Goal: Transaction & Acquisition: Purchase product/service

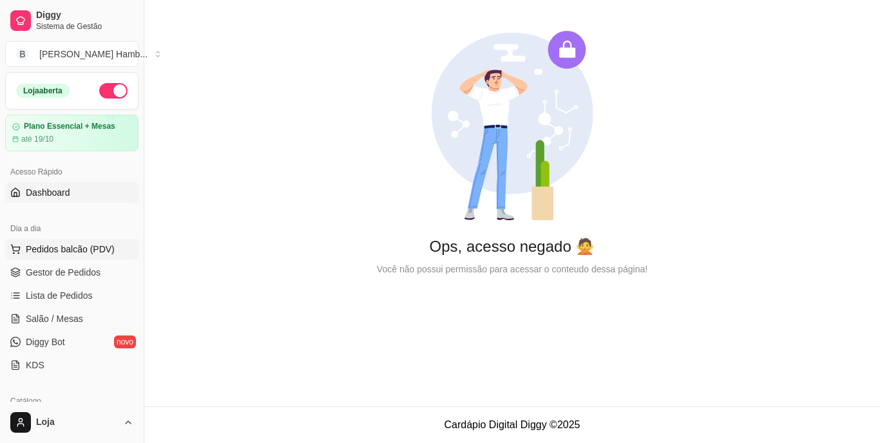
click at [103, 256] on button "Pedidos balcão (PDV)" at bounding box center [71, 249] width 133 height 21
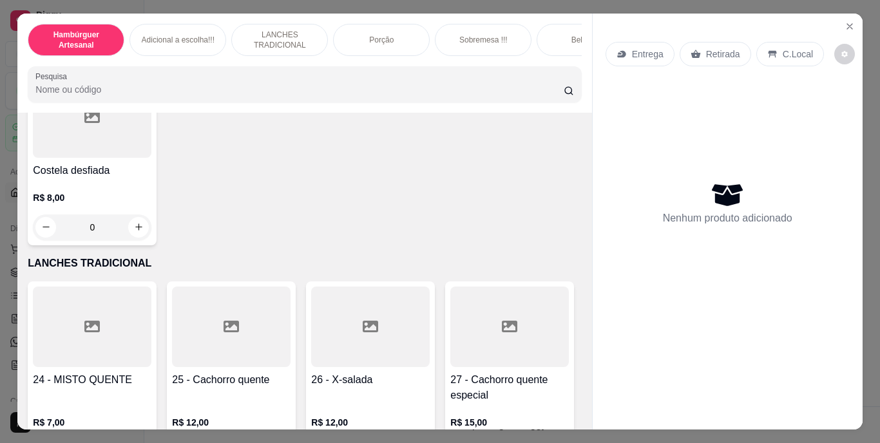
scroll to position [1546, 0]
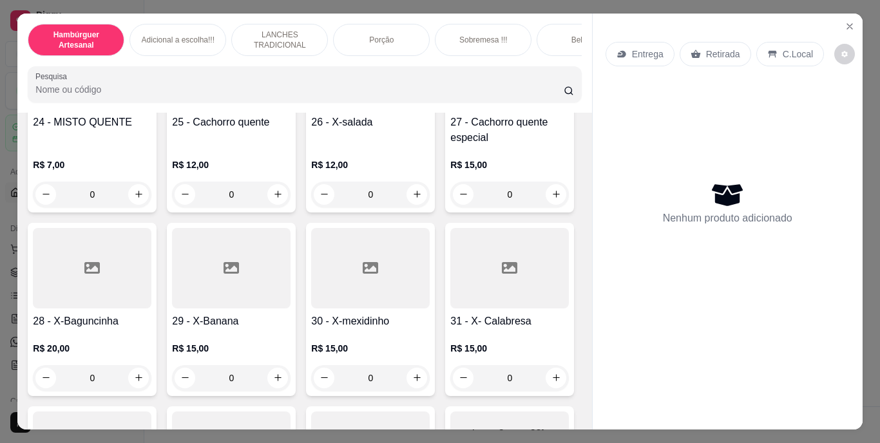
scroll to position [1868, 0]
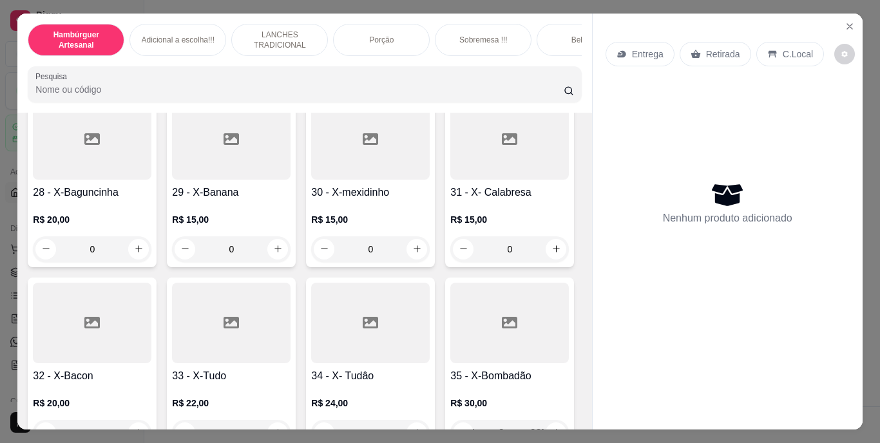
type input "1"
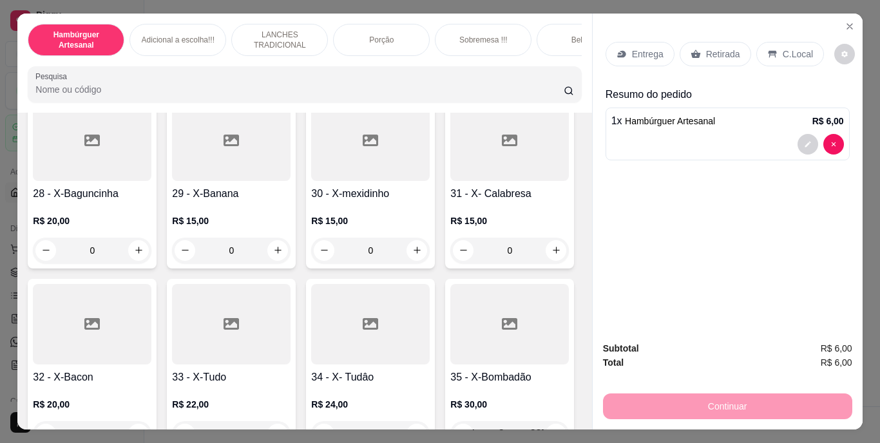
scroll to position [1869, 0]
click at [135, 71] on icon "increase-product-quantity" at bounding box center [139, 66] width 10 height 10
type input "1"
click at [696, 53] on div "Retirada" at bounding box center [716, 54] width 72 height 24
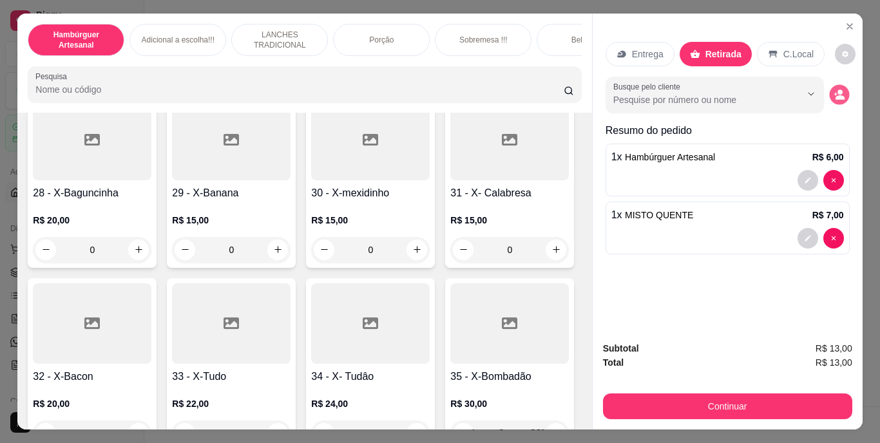
click at [839, 89] on icon "decrease-product-quantity" at bounding box center [839, 94] width 11 height 11
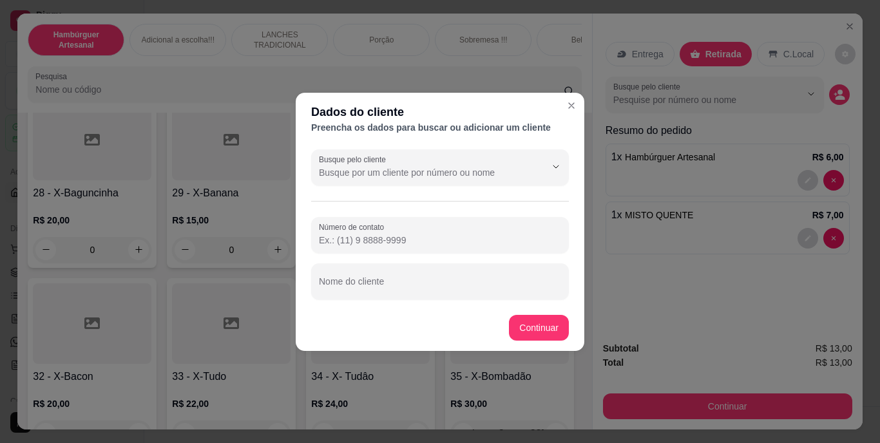
click at [452, 193] on div "Busque pelo cliente Número de contato Nome do cliente" at bounding box center [440, 224] width 289 height 160
click at [458, 177] on input "Busque pelo cliente" at bounding box center [422, 172] width 206 height 13
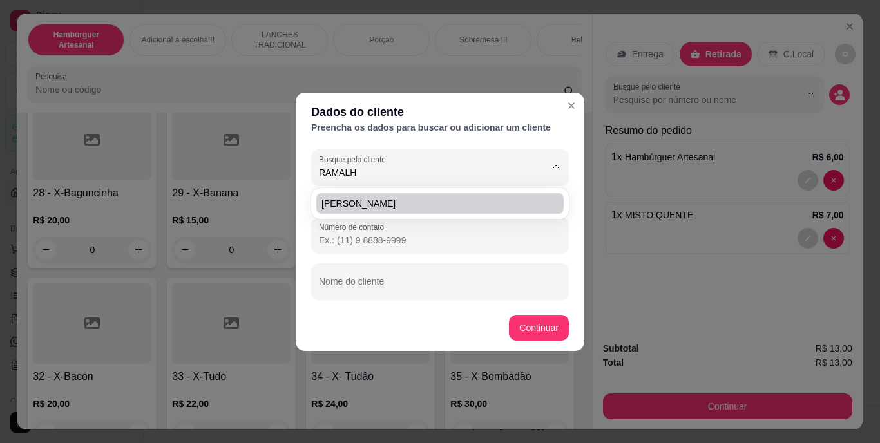
click at [459, 205] on span "[PERSON_NAME]" at bounding box center [433, 203] width 224 height 13
type input "[PERSON_NAME]"
type input "[PHONE_NUMBER]"
type input "[PERSON_NAME]"
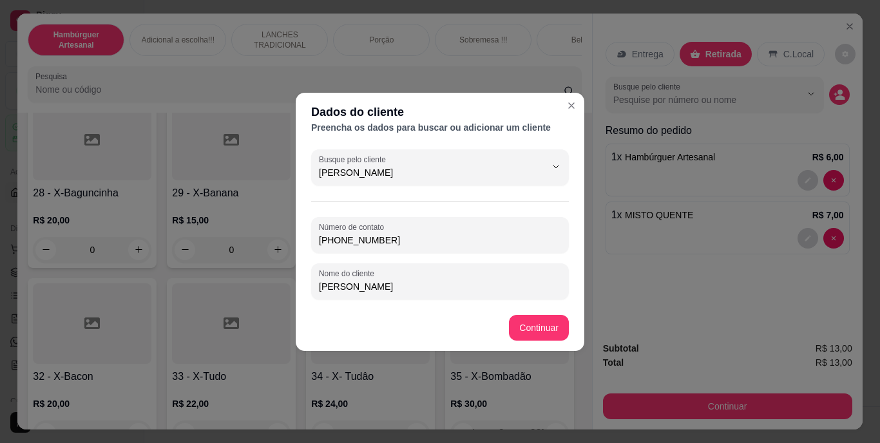
type input "[PERSON_NAME]"
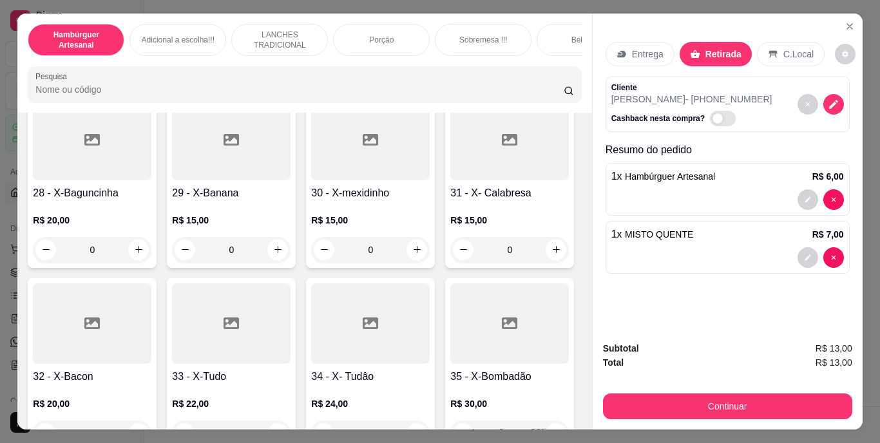
click at [629, 379] on div "Subtotal R$ 13,00 Total R$ 13,00 Continuar" at bounding box center [727, 380] width 249 height 78
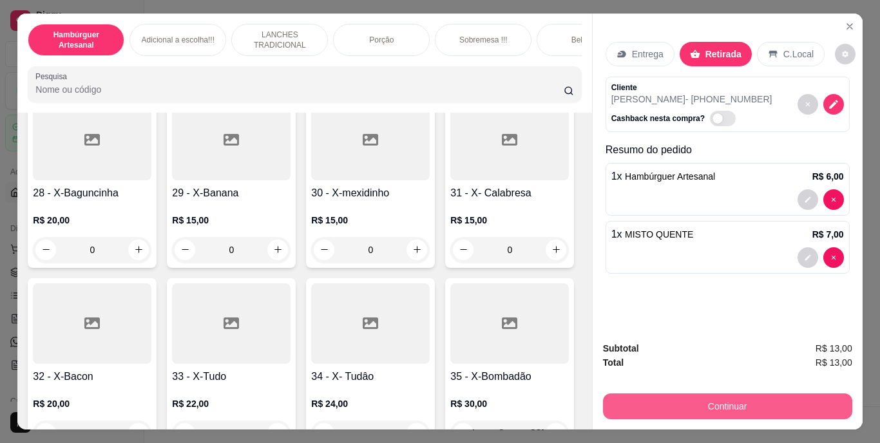
click at [629, 403] on button "Continuar" at bounding box center [727, 407] width 249 height 26
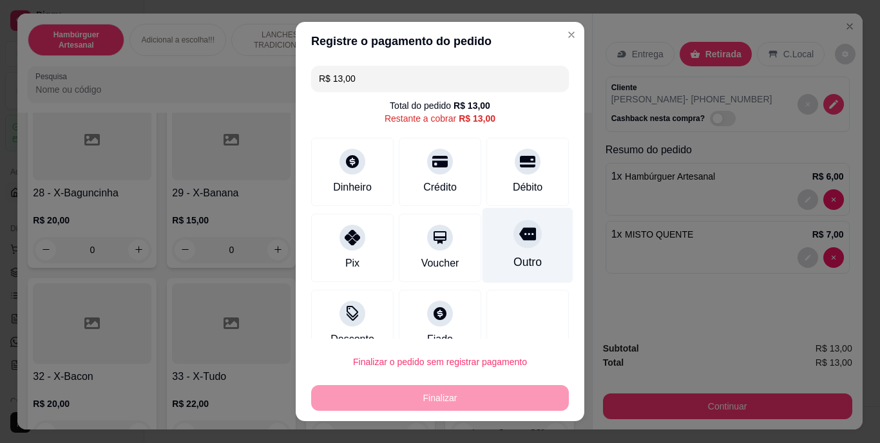
click at [517, 240] on div at bounding box center [527, 234] width 28 height 28
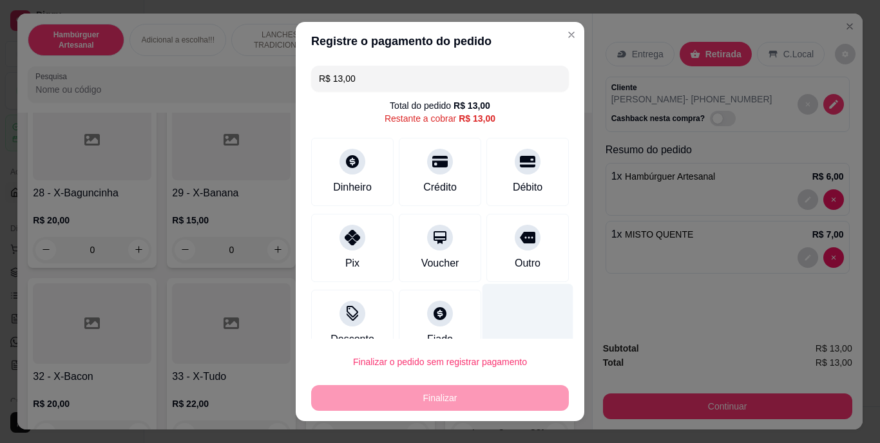
type input "R$ 0,00"
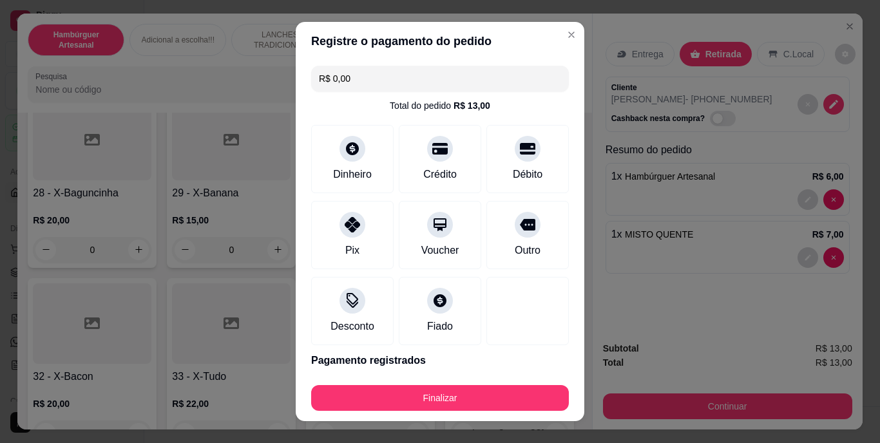
click at [442, 412] on footer "Finalizar" at bounding box center [440, 396] width 289 height 52
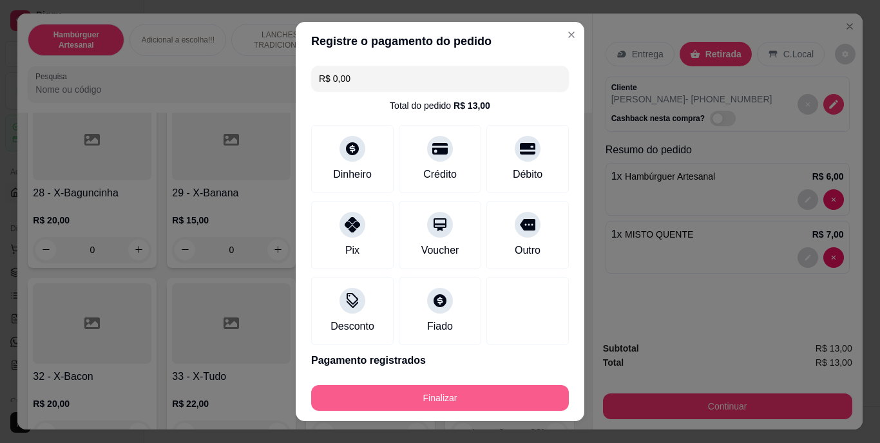
click at [448, 394] on button "Finalizar" at bounding box center [440, 398] width 258 height 26
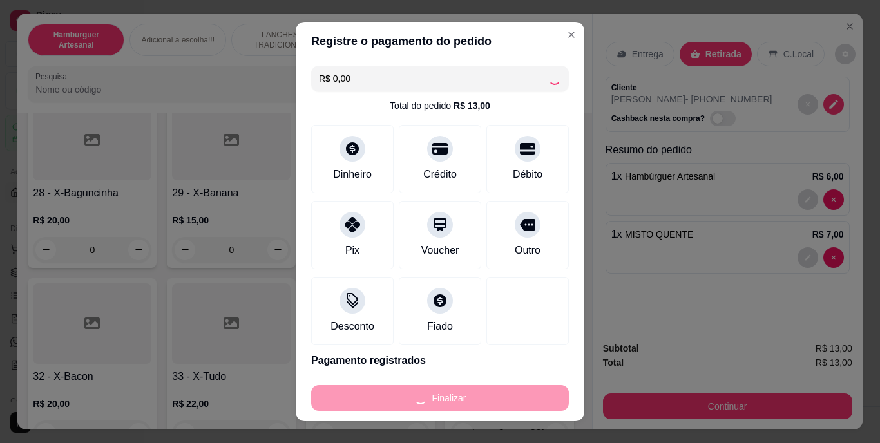
type input "0"
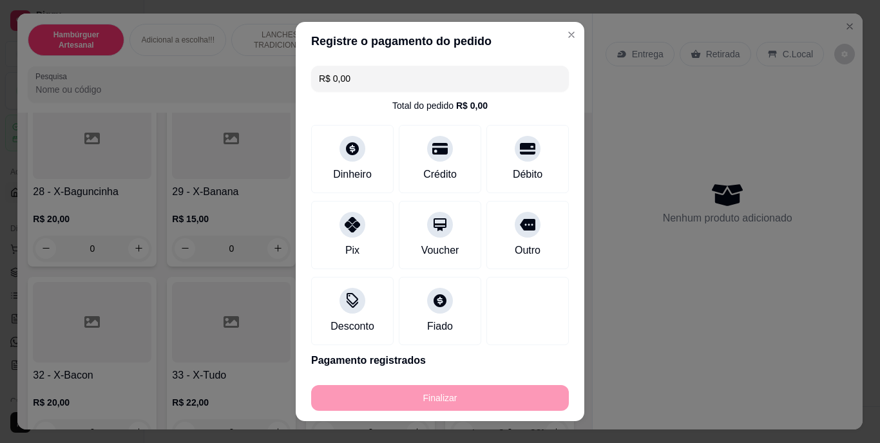
type input "-R$ 13,00"
